Goal: Task Accomplishment & Management: Use online tool/utility

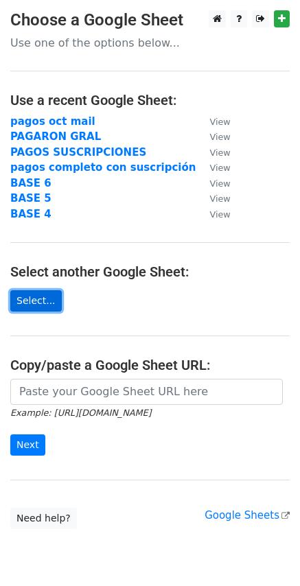
click at [33, 308] on link "Select..." at bounding box center [36, 300] width 52 height 21
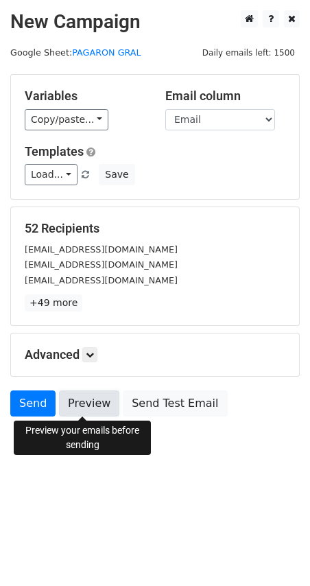
click at [84, 404] on link "Preview" at bounding box center [89, 404] width 60 height 26
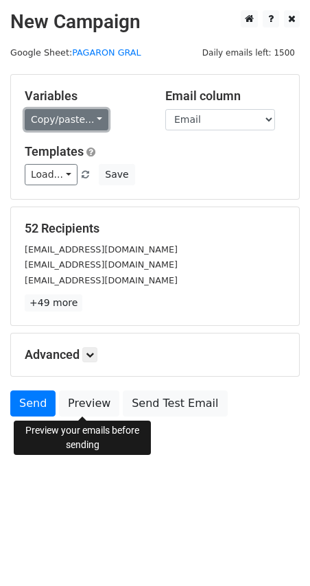
click at [46, 125] on link "Copy/paste..." at bounding box center [67, 119] width 84 height 21
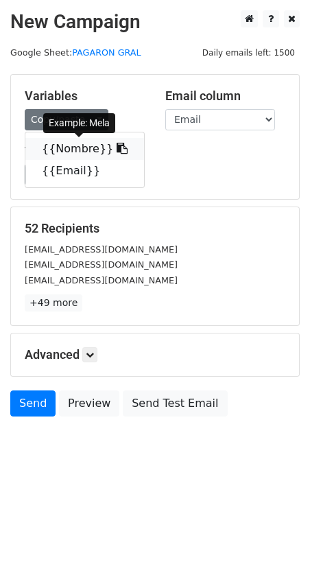
click at [47, 148] on link "{{Nombre}}" at bounding box center [84, 149] width 119 height 22
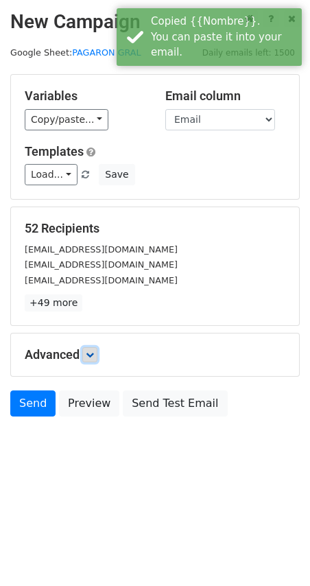
click at [94, 358] on icon at bounding box center [90, 355] width 8 height 8
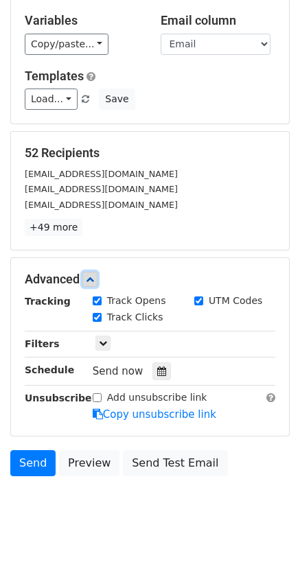
scroll to position [82, 0]
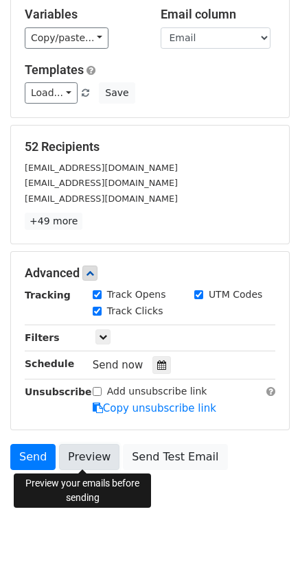
click at [80, 453] on link "Preview" at bounding box center [89, 457] width 60 height 26
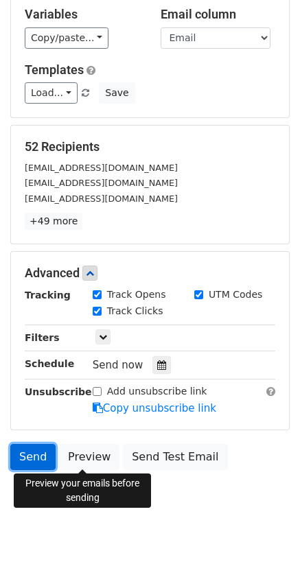
click at [32, 459] on link "Send" at bounding box center [32, 457] width 45 height 26
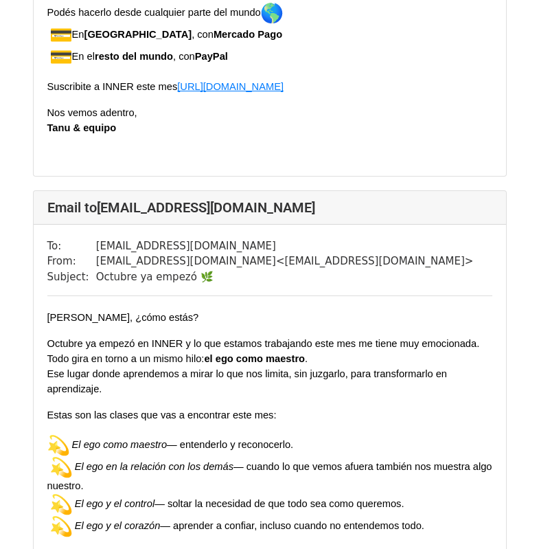
scroll to position [2564, 0]
